Goal: Use online tool/utility: Utilize a website feature to perform a specific function

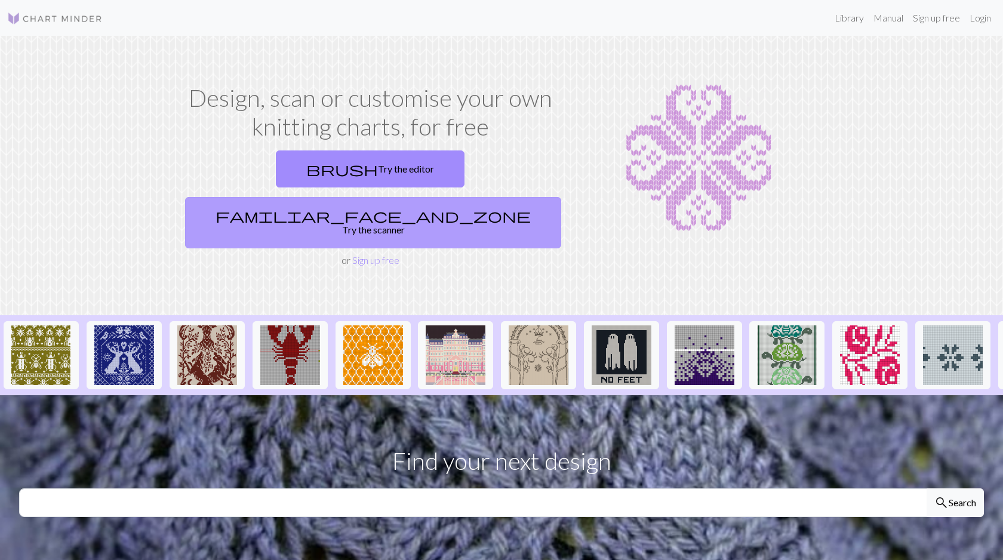
click at [486, 197] on link "familiar_face_and_zone Try the scanner" at bounding box center [373, 222] width 376 height 51
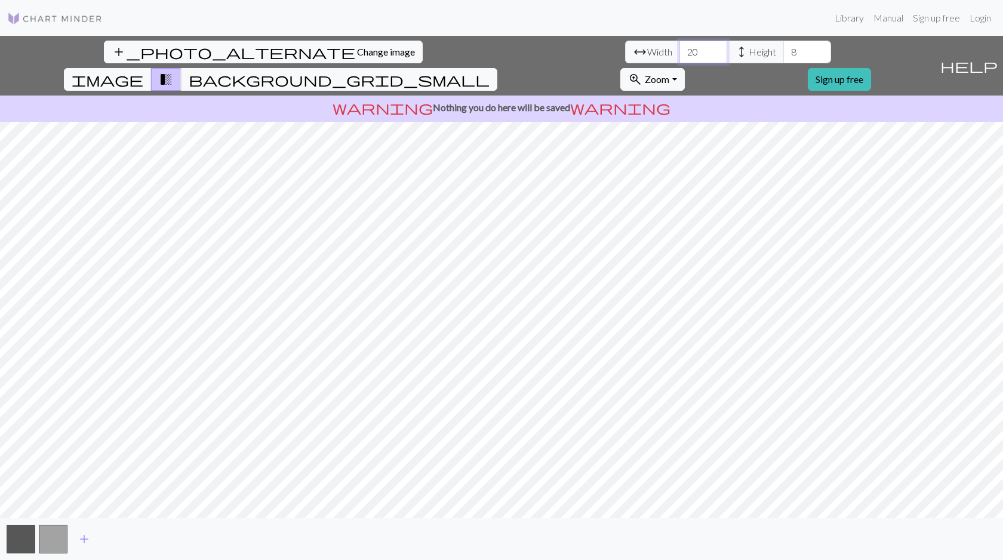
click at [680, 51] on input "20" at bounding box center [704, 52] width 48 height 23
type input "91"
click at [784, 54] on input "8" at bounding box center [808, 52] width 48 height 23
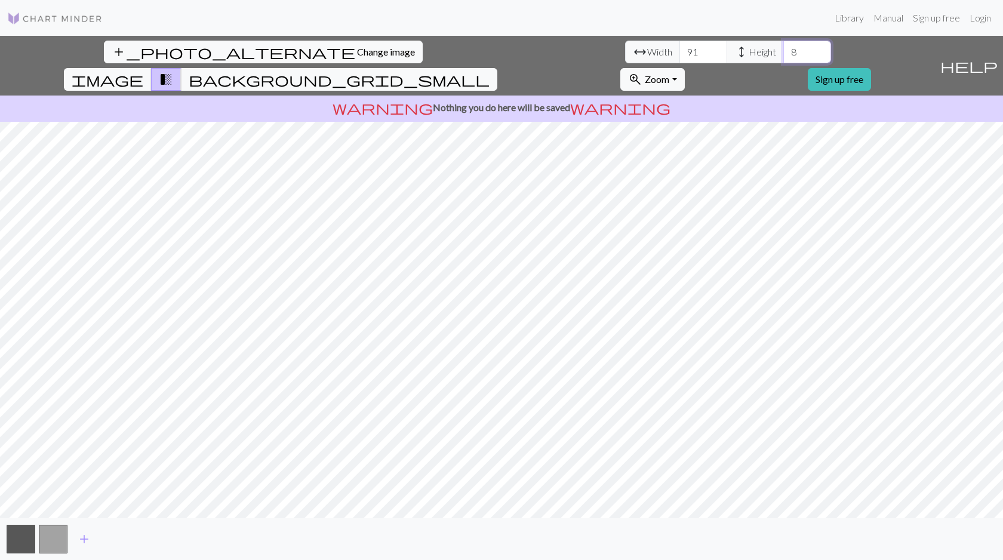
click at [784, 54] on input "8" at bounding box center [808, 52] width 48 height 23
type input "46"
click at [490, 71] on span "background_grid_small" at bounding box center [339, 79] width 301 height 17
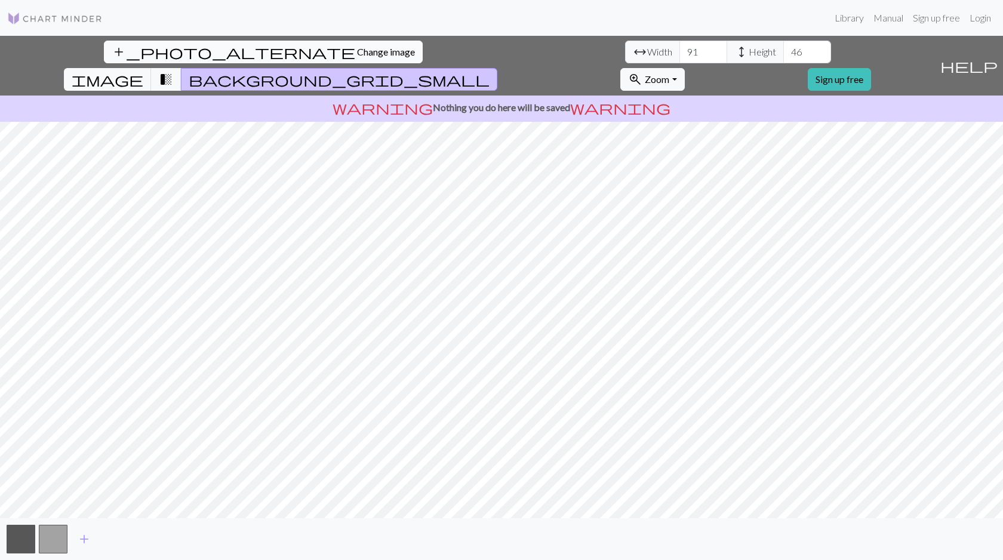
click at [357, 48] on span "Change image" at bounding box center [386, 51] width 58 height 11
